Goal: Task Accomplishment & Management: Complete application form

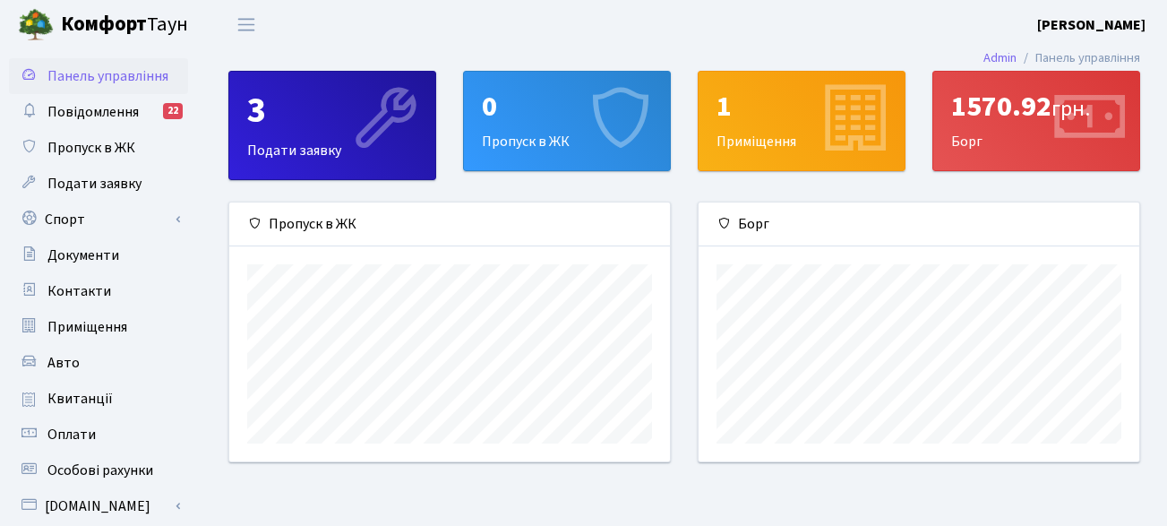
scroll to position [259, 441]
click at [546, 110] on div "0" at bounding box center [567, 107] width 170 height 34
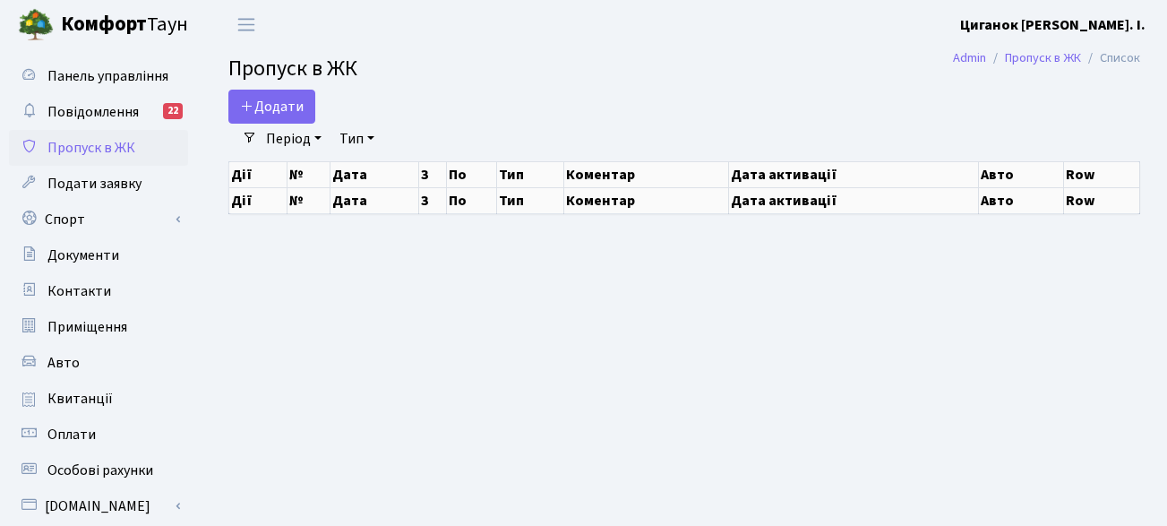
select select "25"
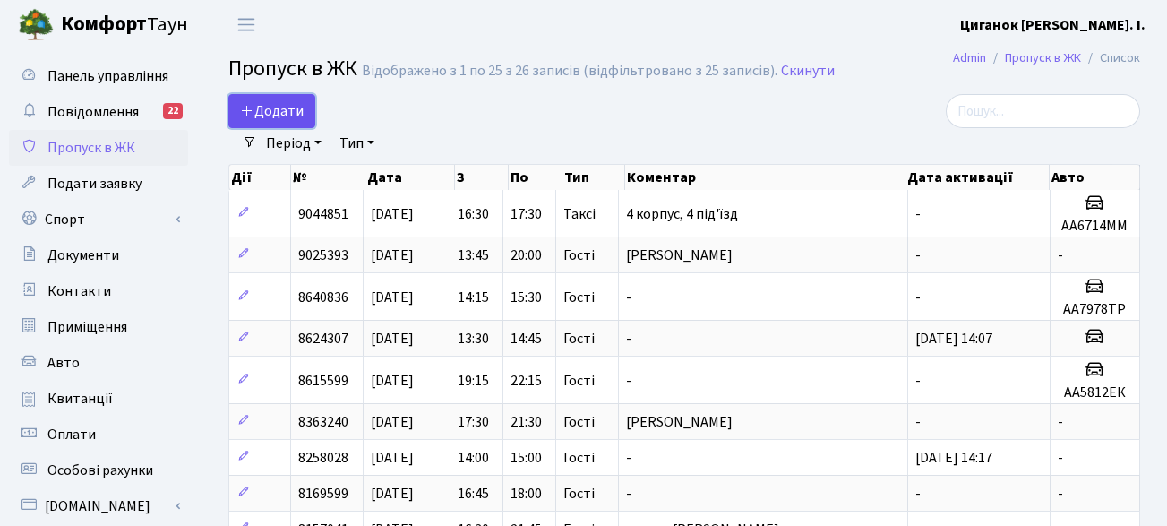
click at [262, 110] on span "Додати" at bounding box center [272, 111] width 64 height 20
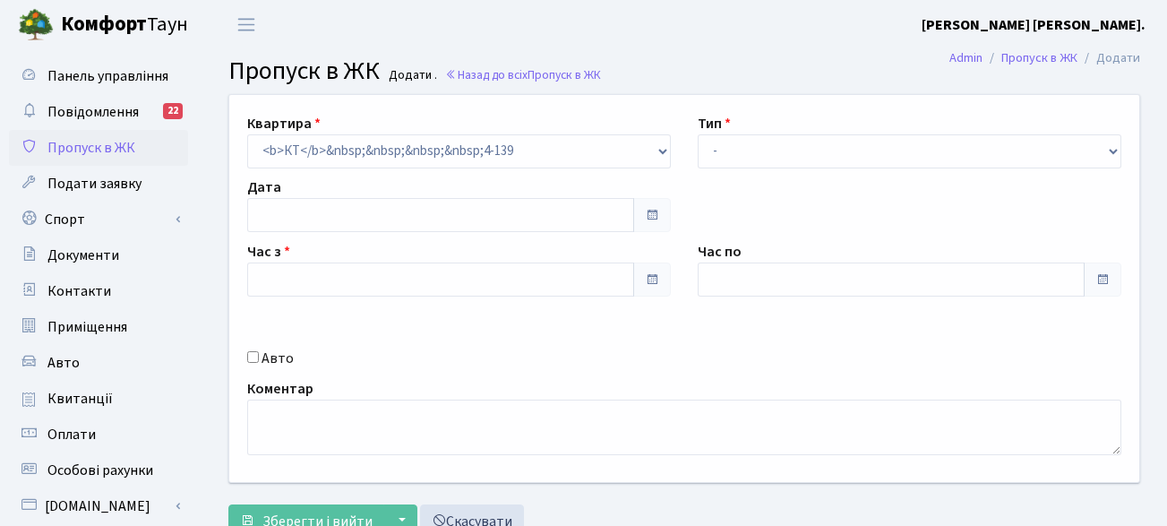
type input "[DATE]"
type input "16:45"
type input "17:45"
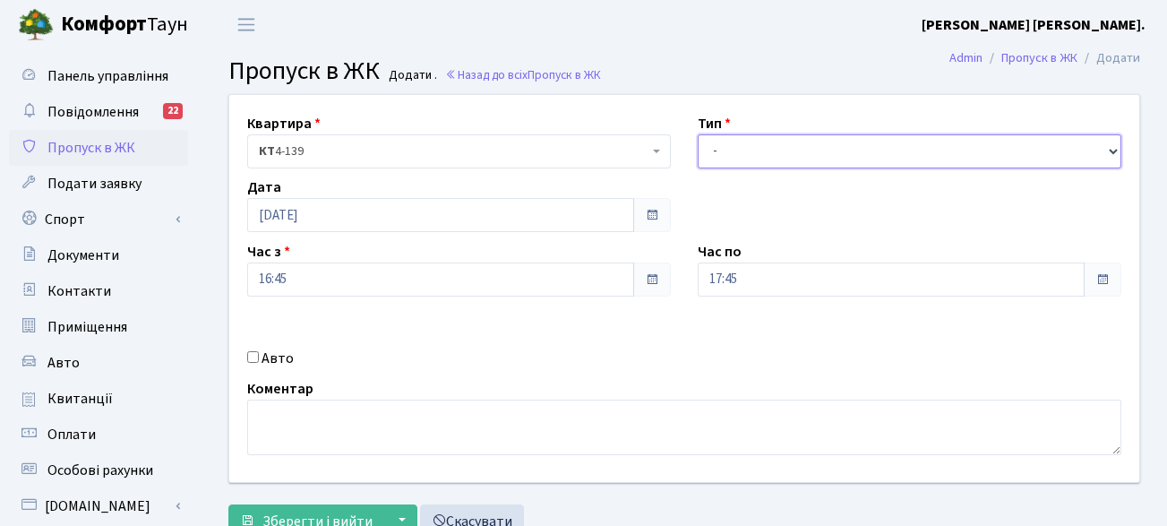
click at [1111, 153] on select "- Доставка Таксі Гості Сервіс" at bounding box center [910, 151] width 424 height 34
select select "3"
click at [698, 134] on select "- Доставка Таксі Гості Сервіс" at bounding box center [910, 151] width 424 height 34
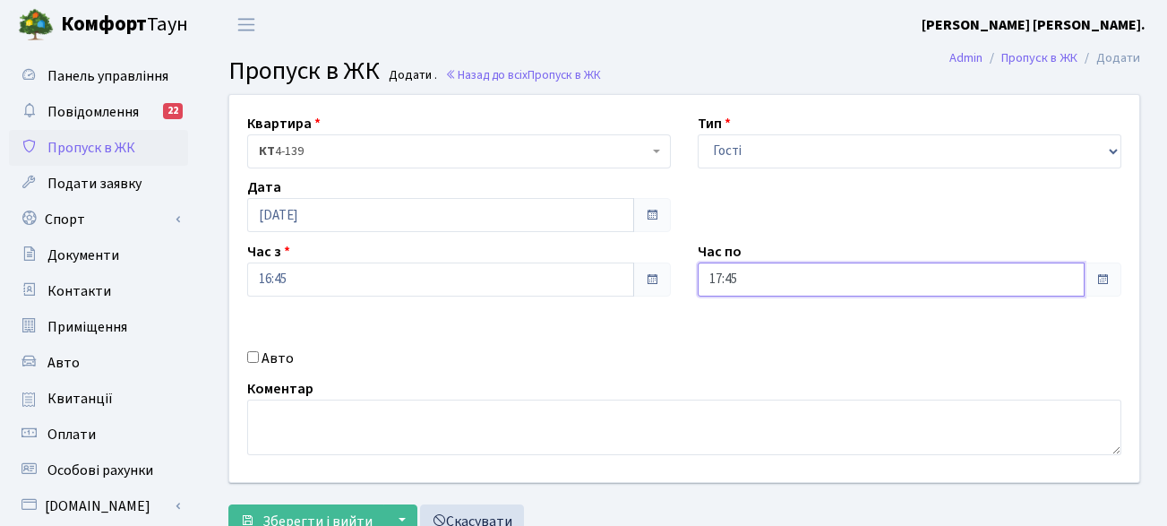
click at [713, 280] on input "17:45" at bounding box center [891, 279] width 387 height 34
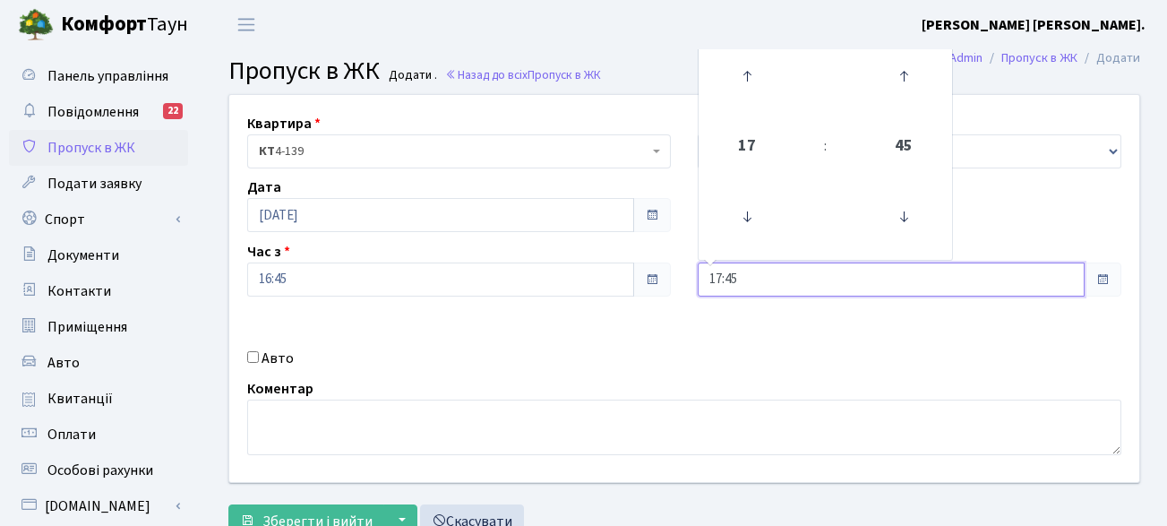
type input "7:45"
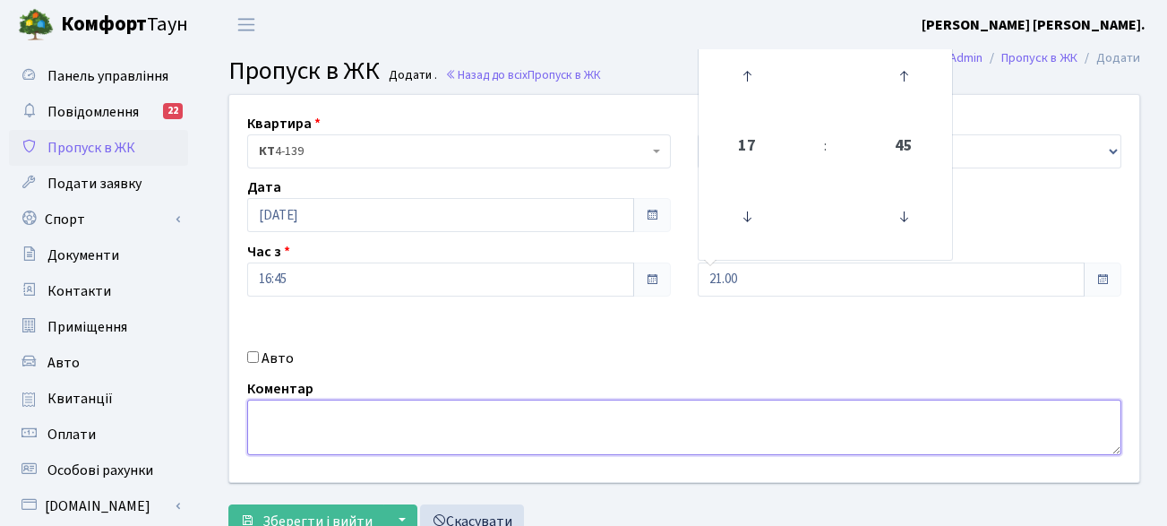
type input "21:00"
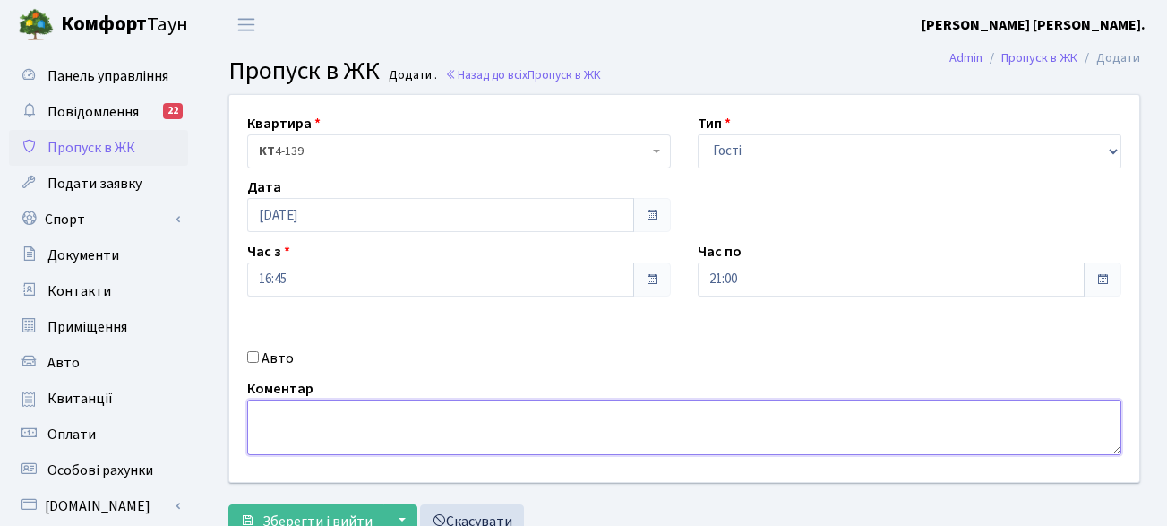
click at [272, 414] on textarea at bounding box center [684, 428] width 874 height 56
type textarea "Юля Батрак"
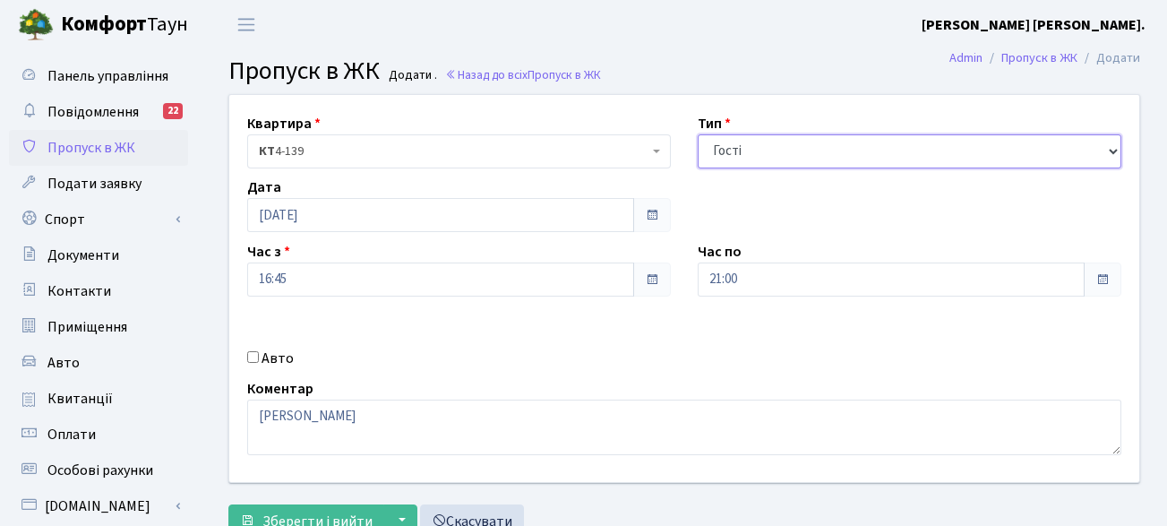
click at [1113, 151] on select "- Доставка Таксі Гості Сервіс" at bounding box center [910, 151] width 424 height 34
click at [1129, 421] on div "Коментар Юля Батрак" at bounding box center [684, 416] width 901 height 77
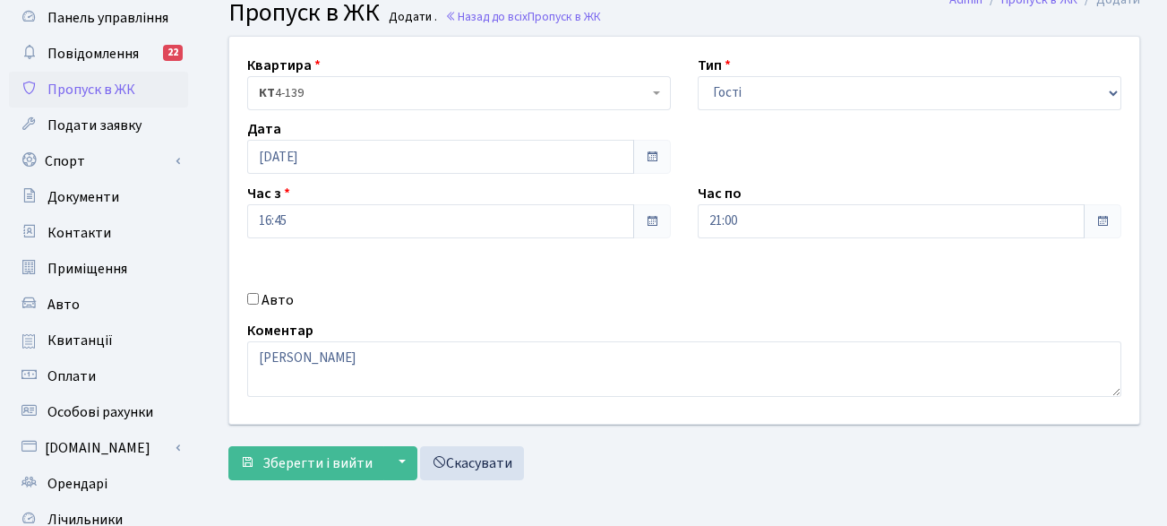
scroll to position [90, 0]
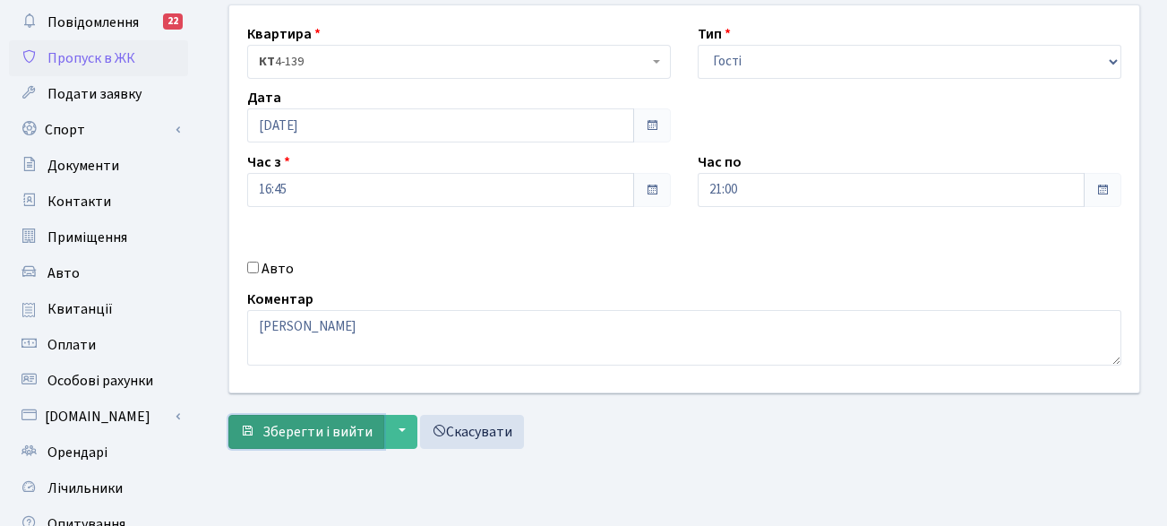
click at [358, 433] on span "Зберегти і вийти" at bounding box center [317, 432] width 110 height 20
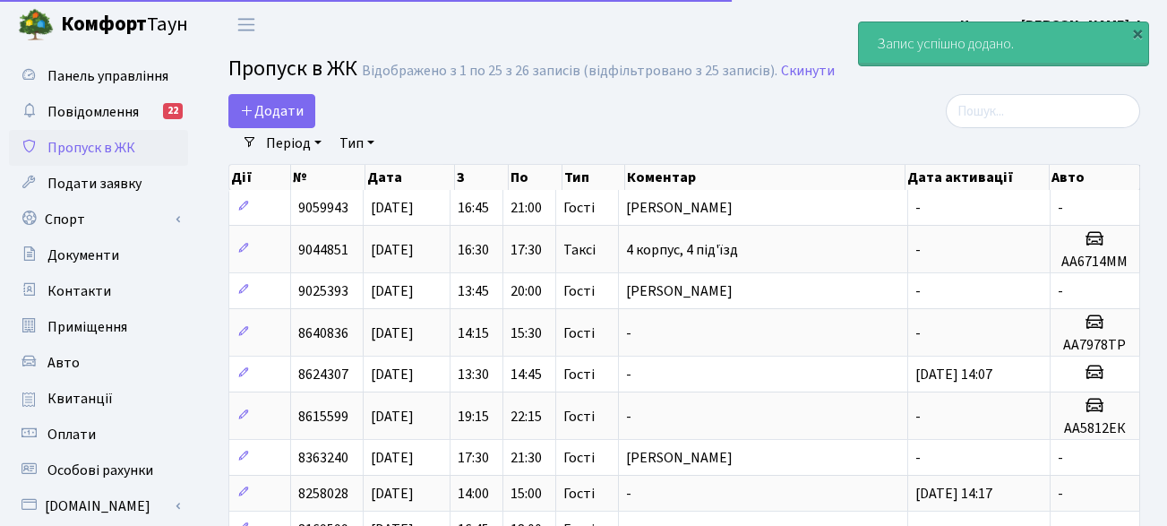
select select "25"
